Goal: Find specific page/section: Find specific page/section

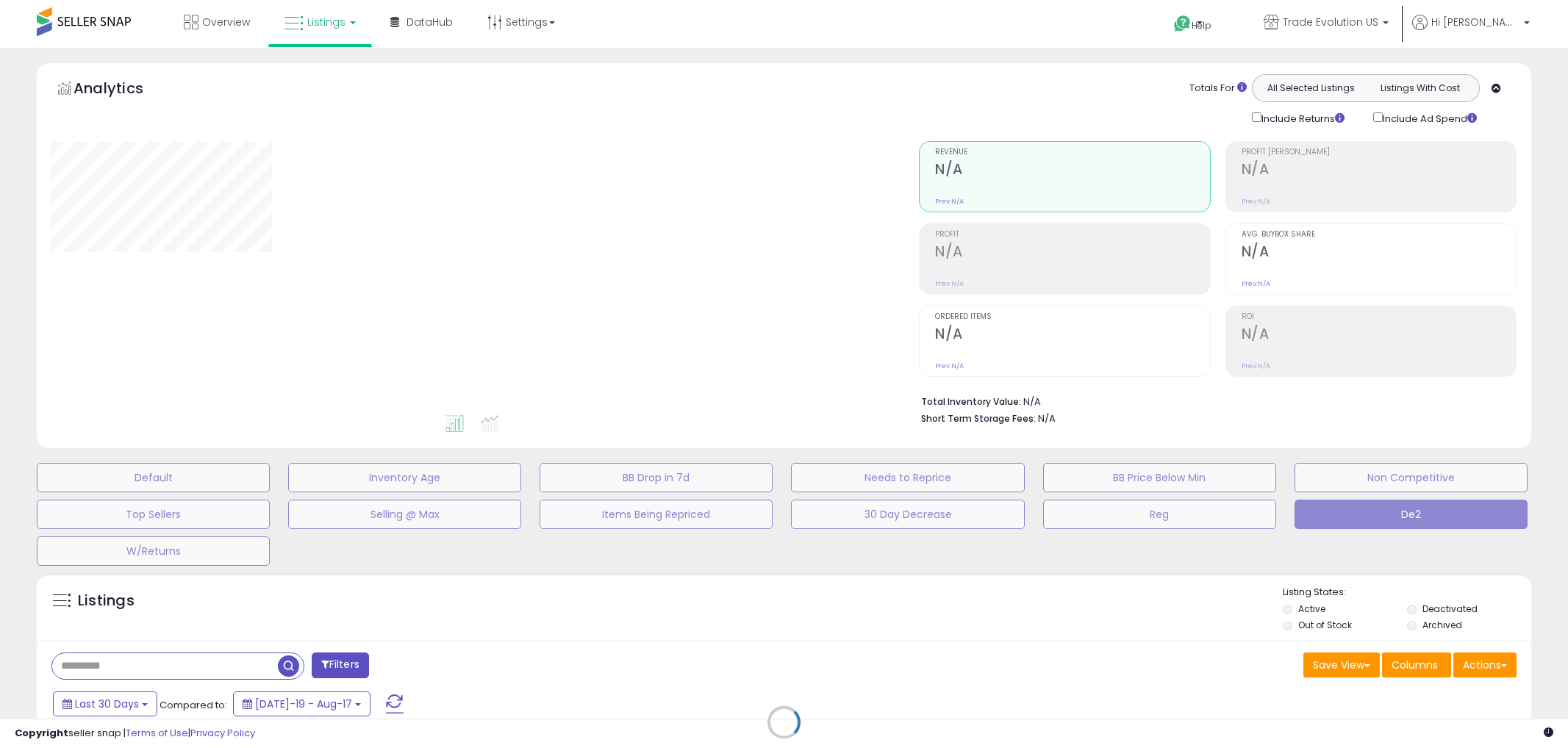
type input "**********"
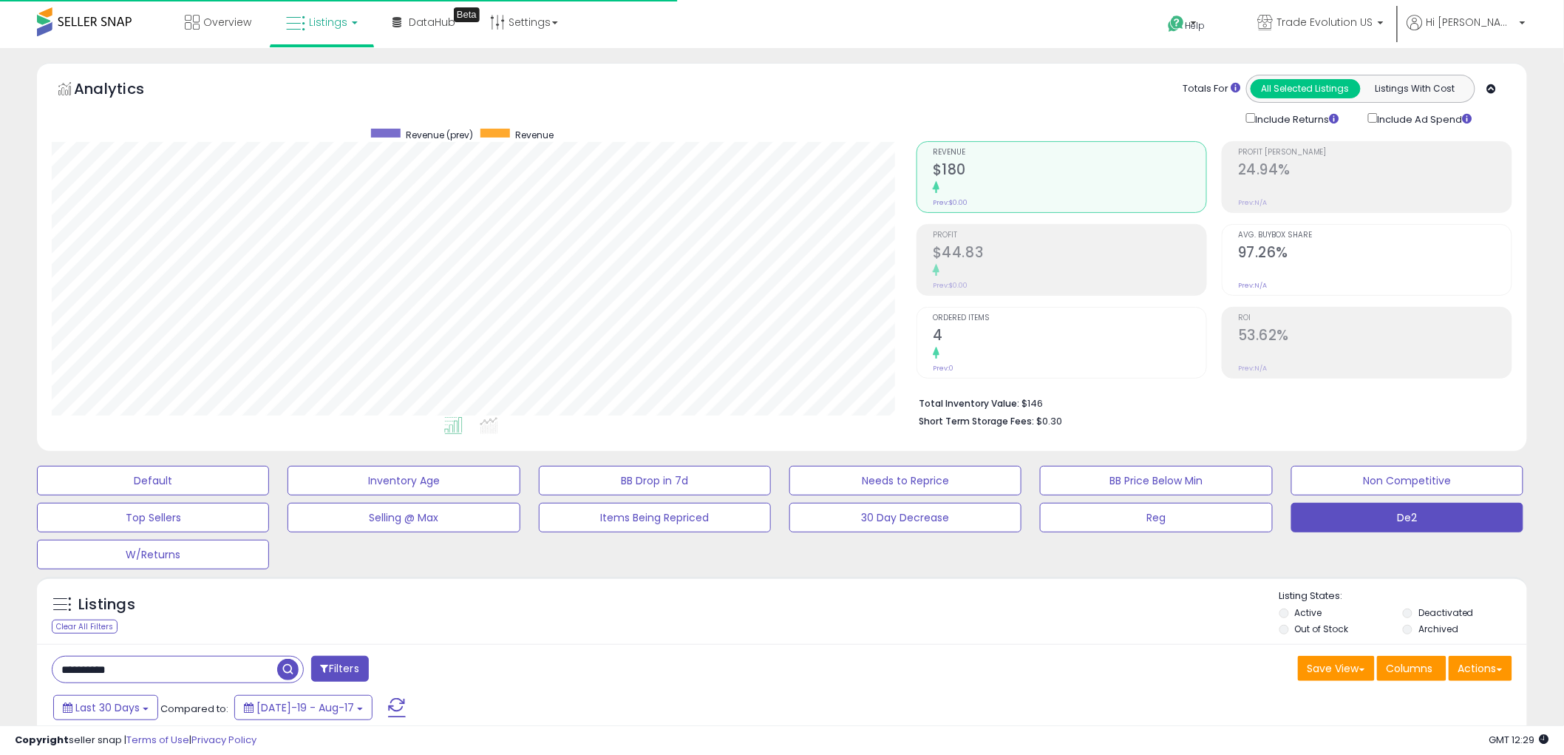
scroll to position [303, 865]
click at [224, 24] on span "Overview" at bounding box center [227, 22] width 48 height 15
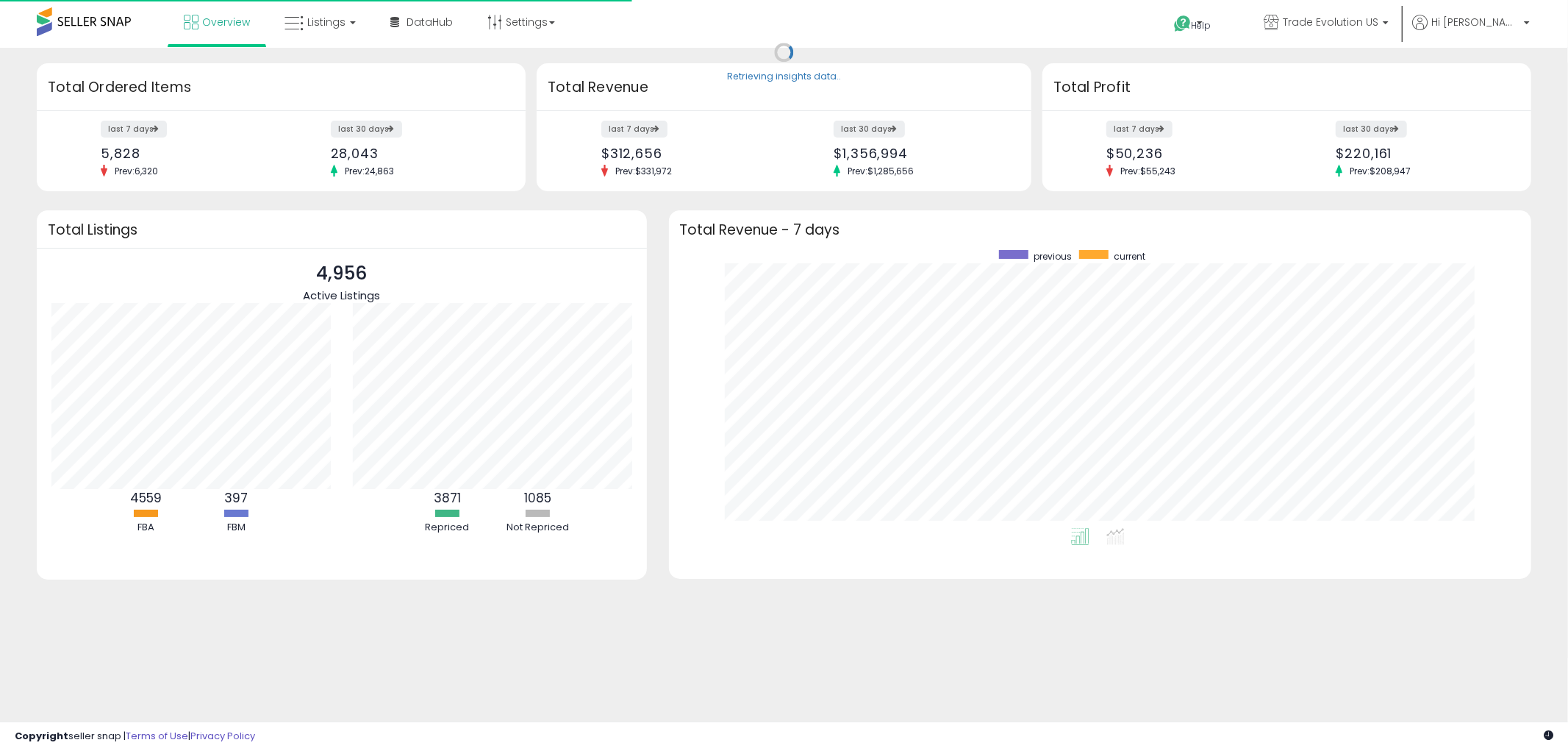
scroll to position [278, 834]
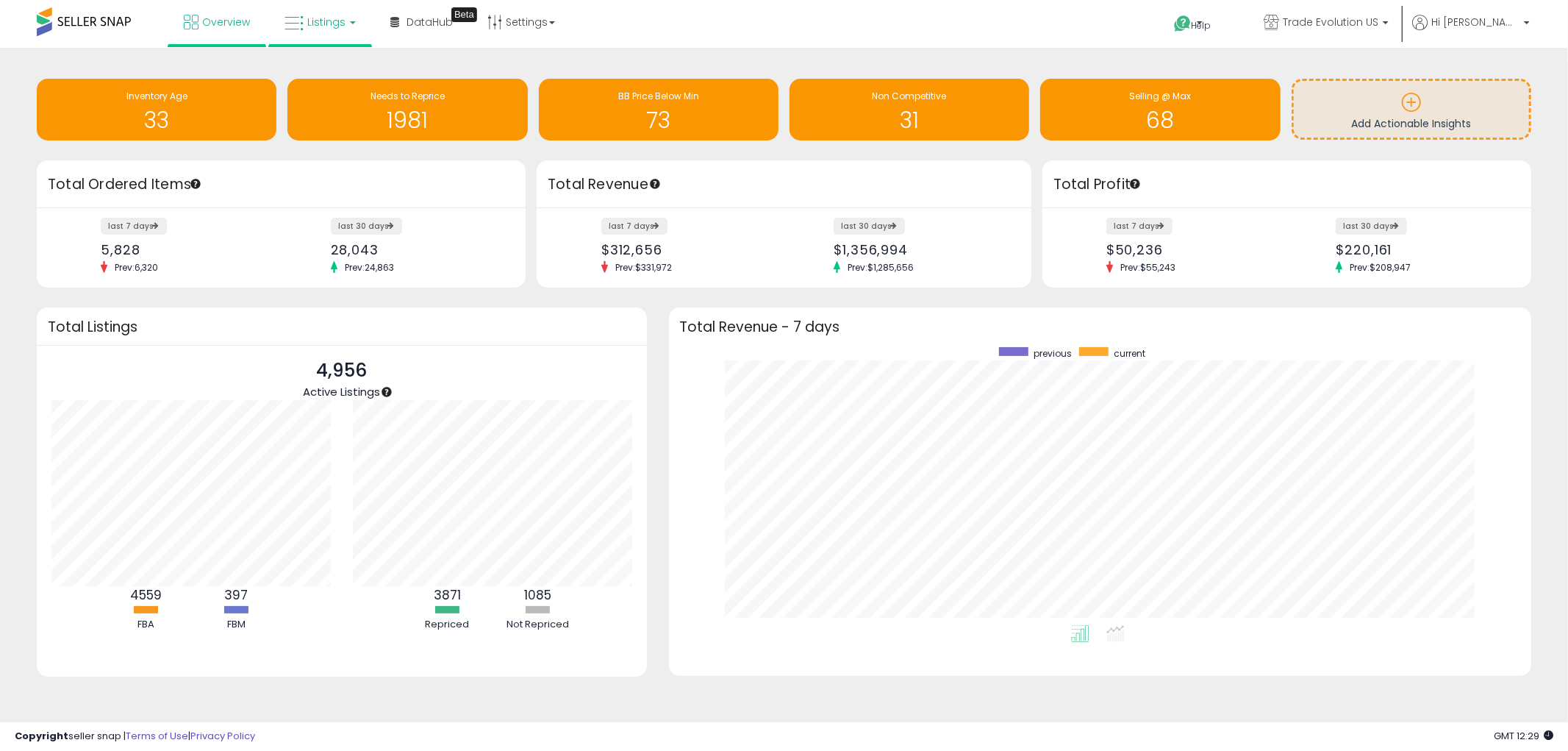
click at [342, 24] on link "Listings" at bounding box center [320, 22] width 94 height 44
click at [345, 64] on icon at bounding box center [331, 73] width 64 height 19
